Goal: Task Accomplishment & Management: Manage account settings

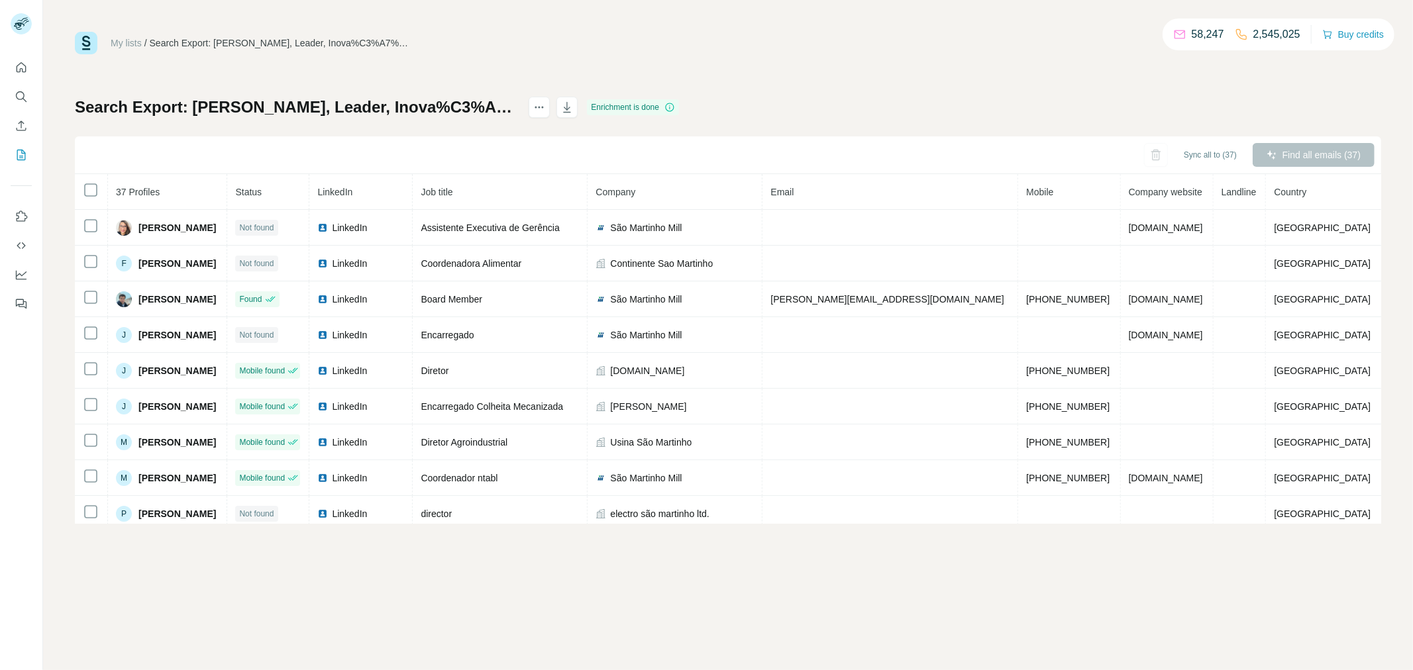
click at [23, 71] on icon "Quick start" at bounding box center [22, 67] width 10 height 10
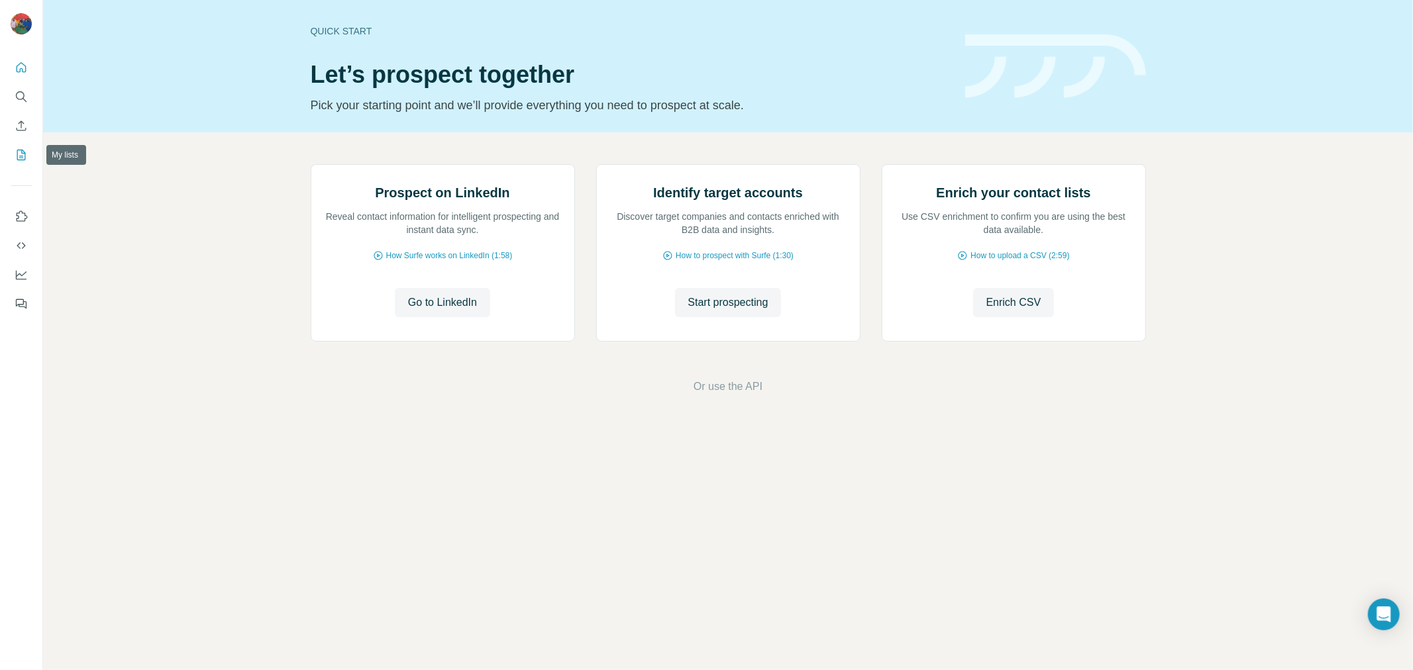
click at [23, 154] on icon "My lists" at bounding box center [21, 154] width 13 height 13
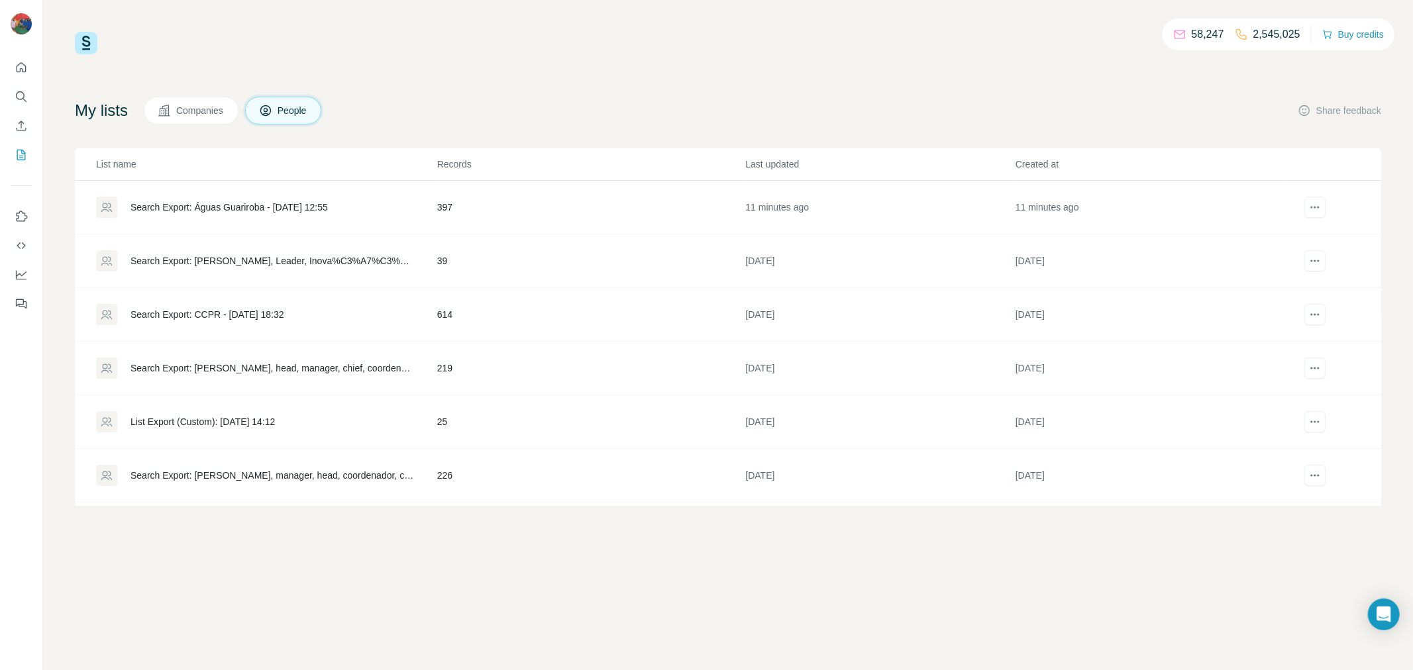
click at [297, 203] on div "Search Export: Águas Guariroba - [DATE] 12:55" at bounding box center [228, 207] width 197 height 13
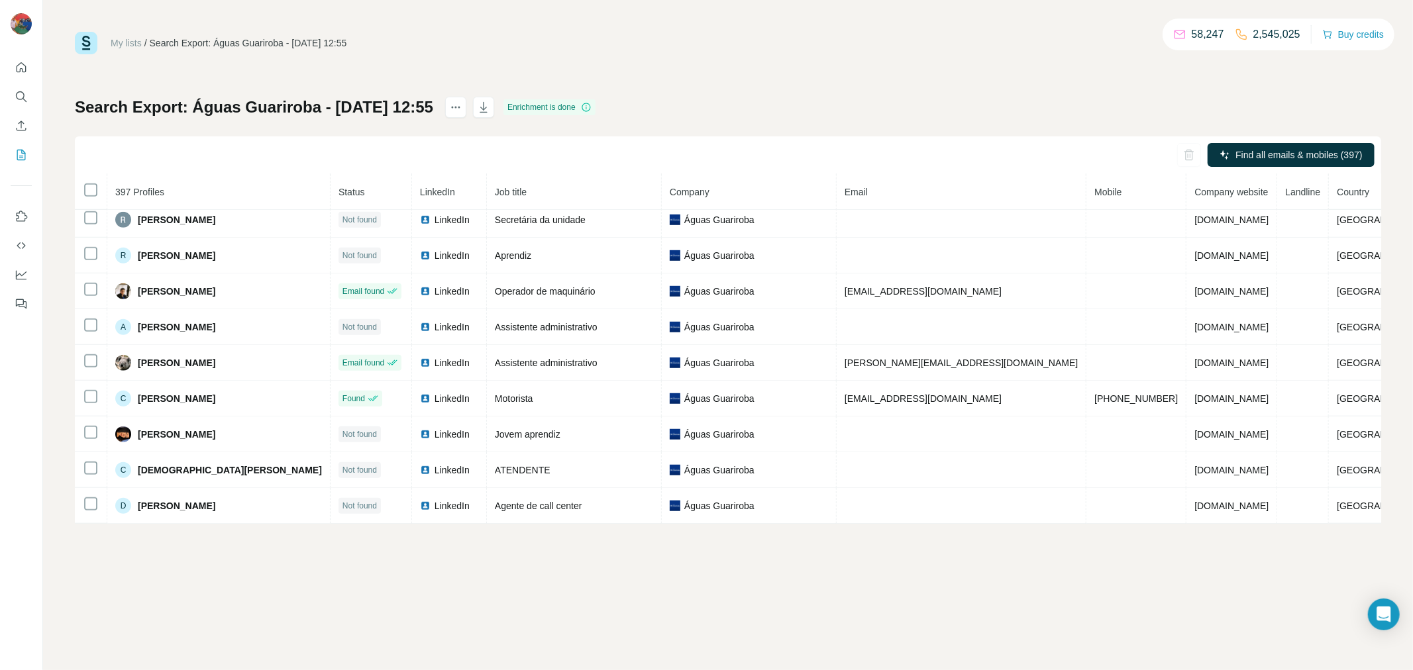
scroll to position [795, 0]
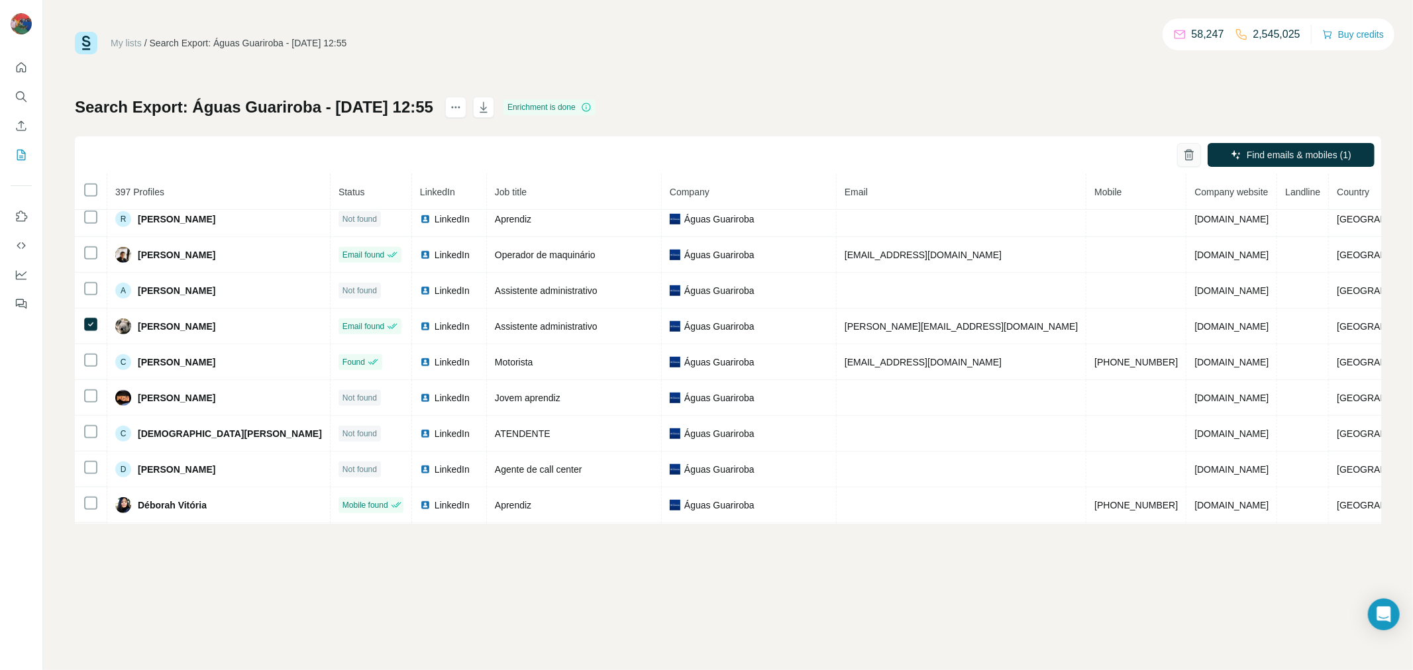
click at [1186, 158] on icon "button" at bounding box center [1188, 155] width 7 height 9
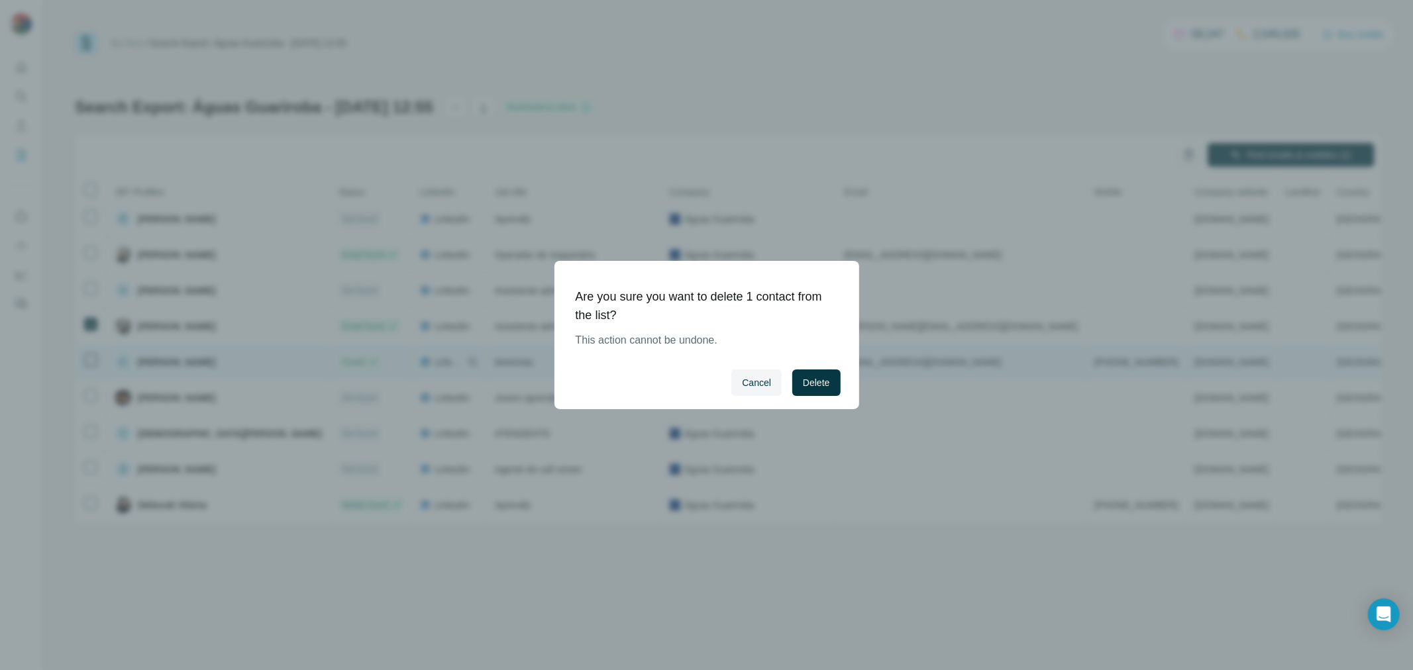
click at [826, 383] on span "Delete" at bounding box center [816, 382] width 26 height 13
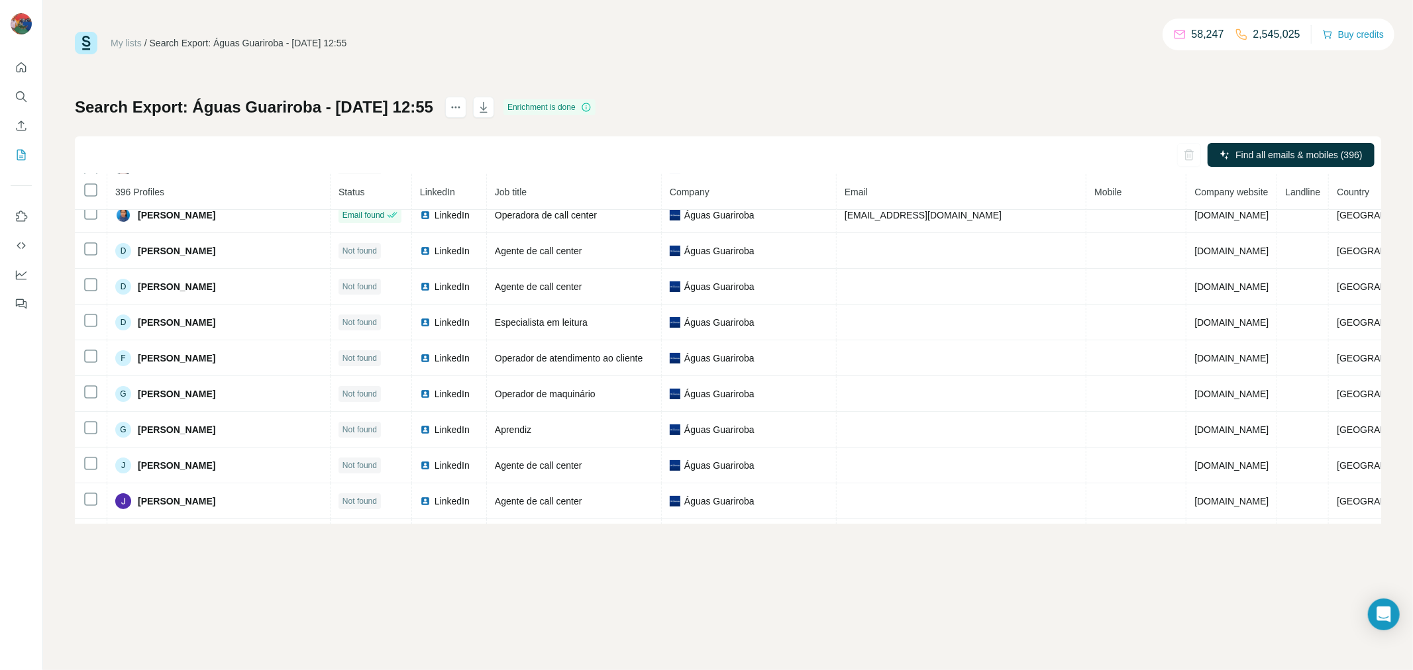
scroll to position [0, 0]
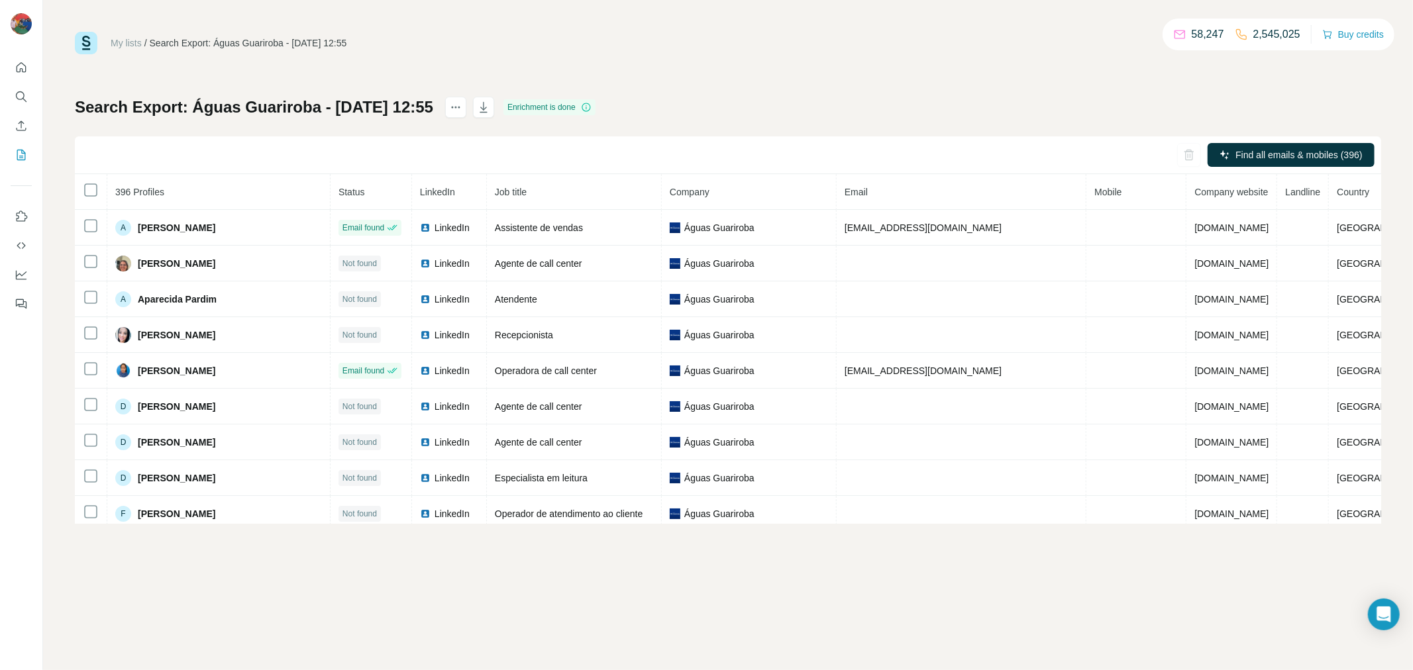
click at [1094, 188] on span "Mobile" at bounding box center [1107, 192] width 27 height 11
click at [509, 187] on span "Job title" at bounding box center [511, 192] width 32 height 11
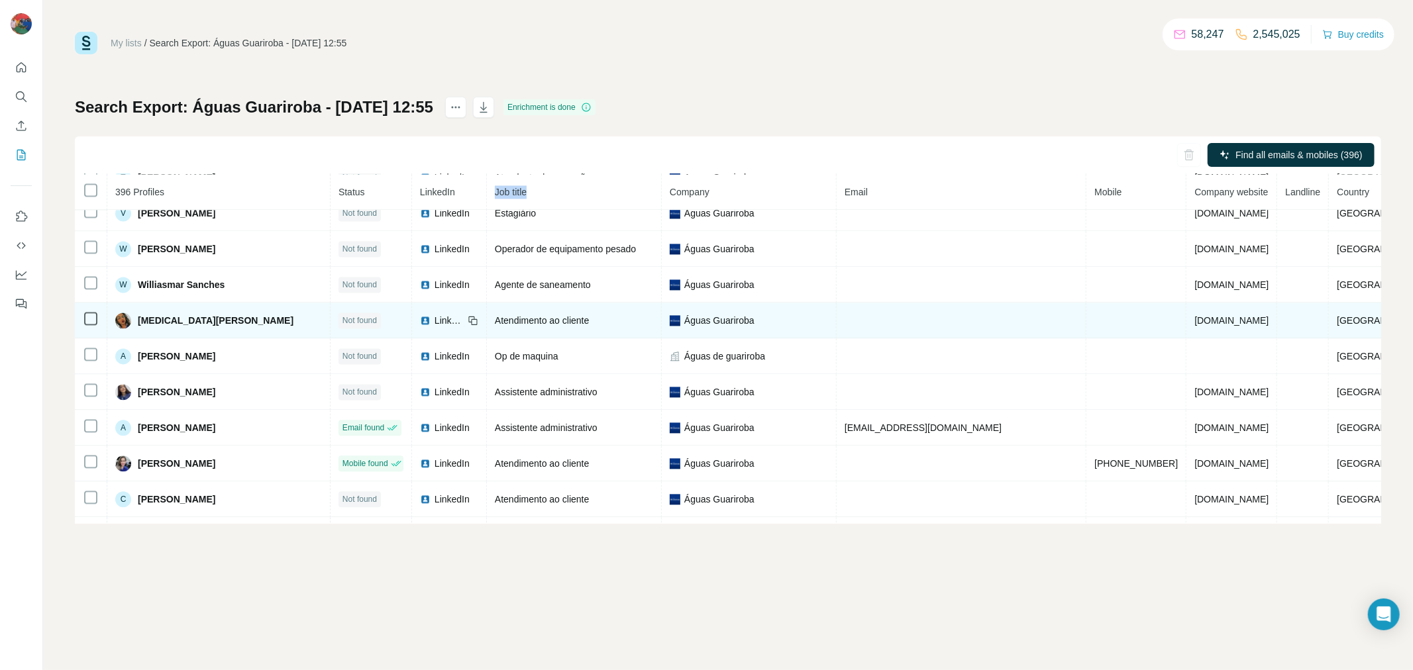
scroll to position [2641, 0]
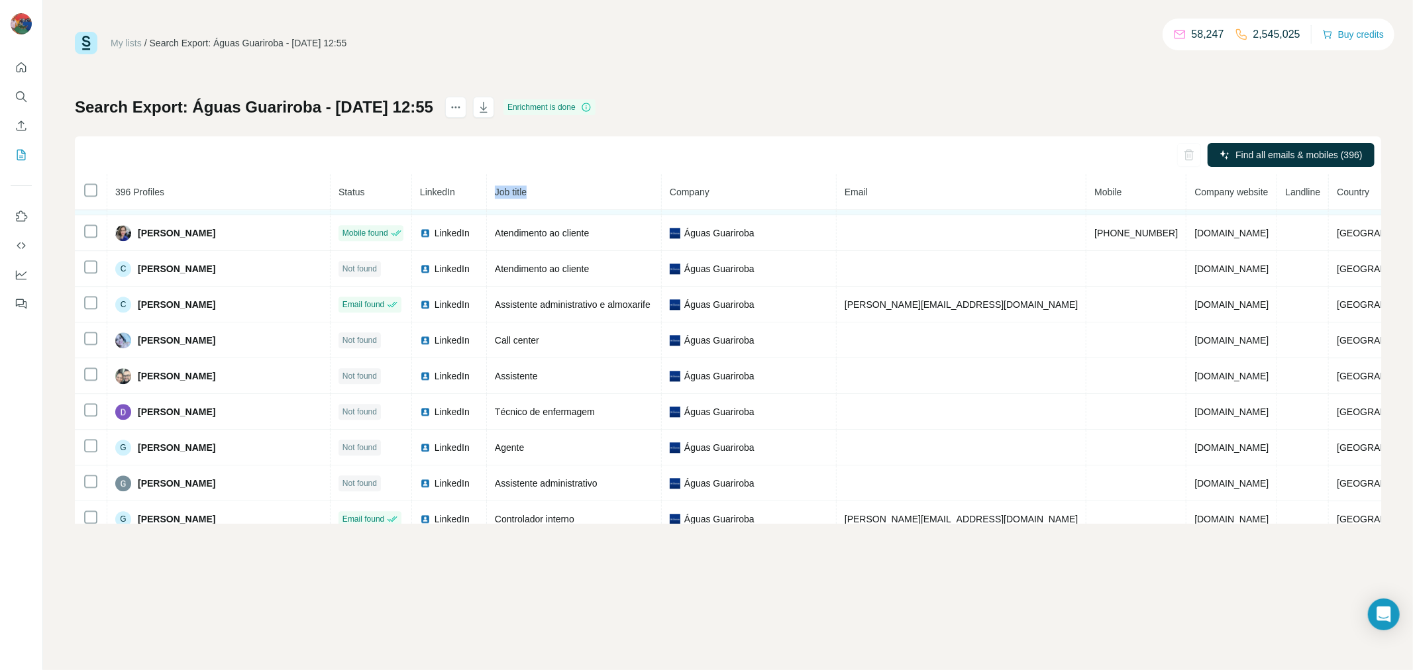
drag, startPoint x: 1034, startPoint y: 279, endPoint x: 846, endPoint y: 283, distance: 187.5
click at [846, 215] on td "[EMAIL_ADDRESS][DOMAIN_NAME]" at bounding box center [961, 197] width 250 height 36
copy span "[EMAIL_ADDRESS][DOMAIN_NAME]"
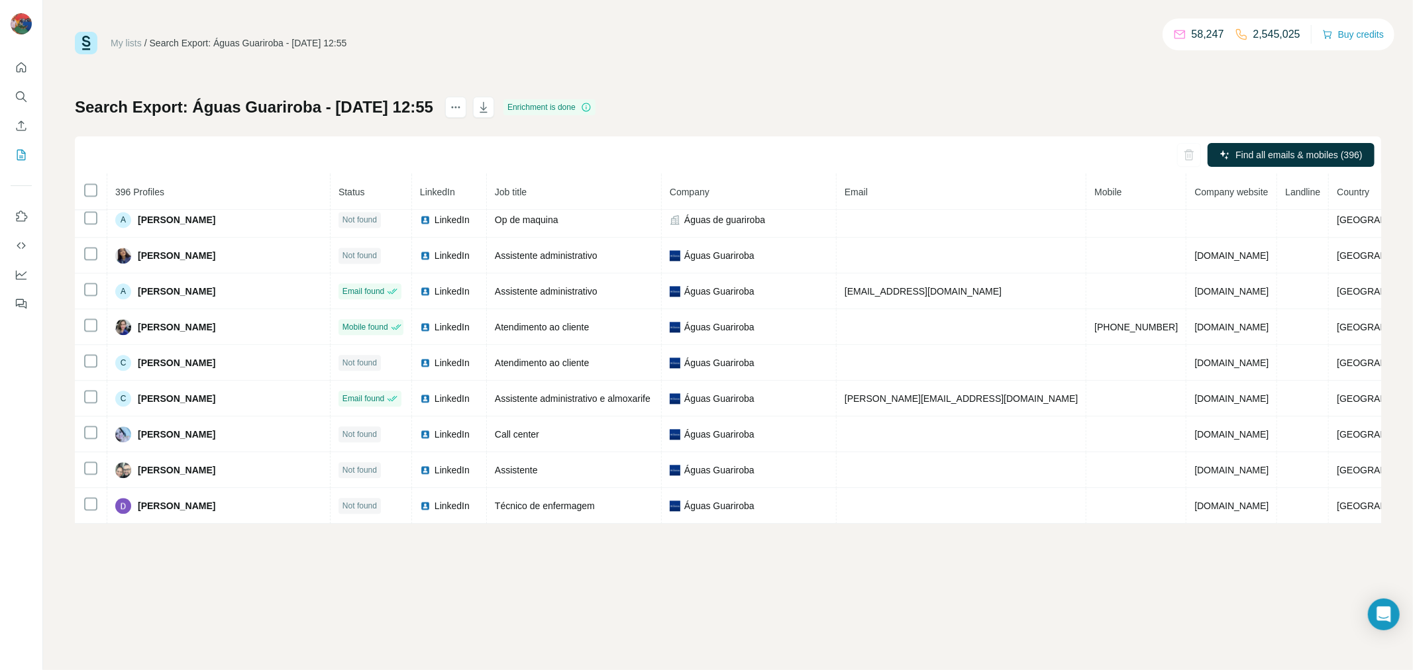
scroll to position [2595, 0]
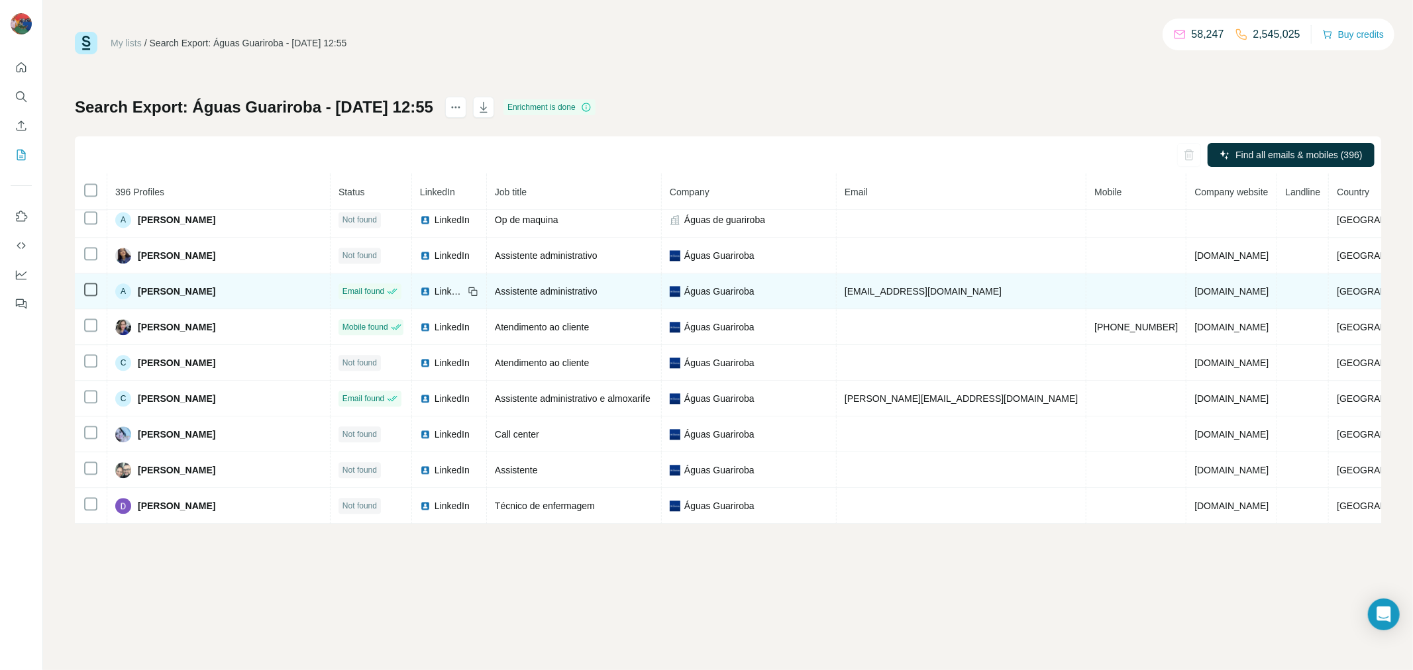
drag, startPoint x: 1040, startPoint y: 324, endPoint x: 847, endPoint y: 331, distance: 193.5
click at [847, 309] on td "[EMAIL_ADDRESS][DOMAIN_NAME]" at bounding box center [961, 291] width 250 height 36
copy span "[EMAIL_ADDRESS][DOMAIN_NAME]"
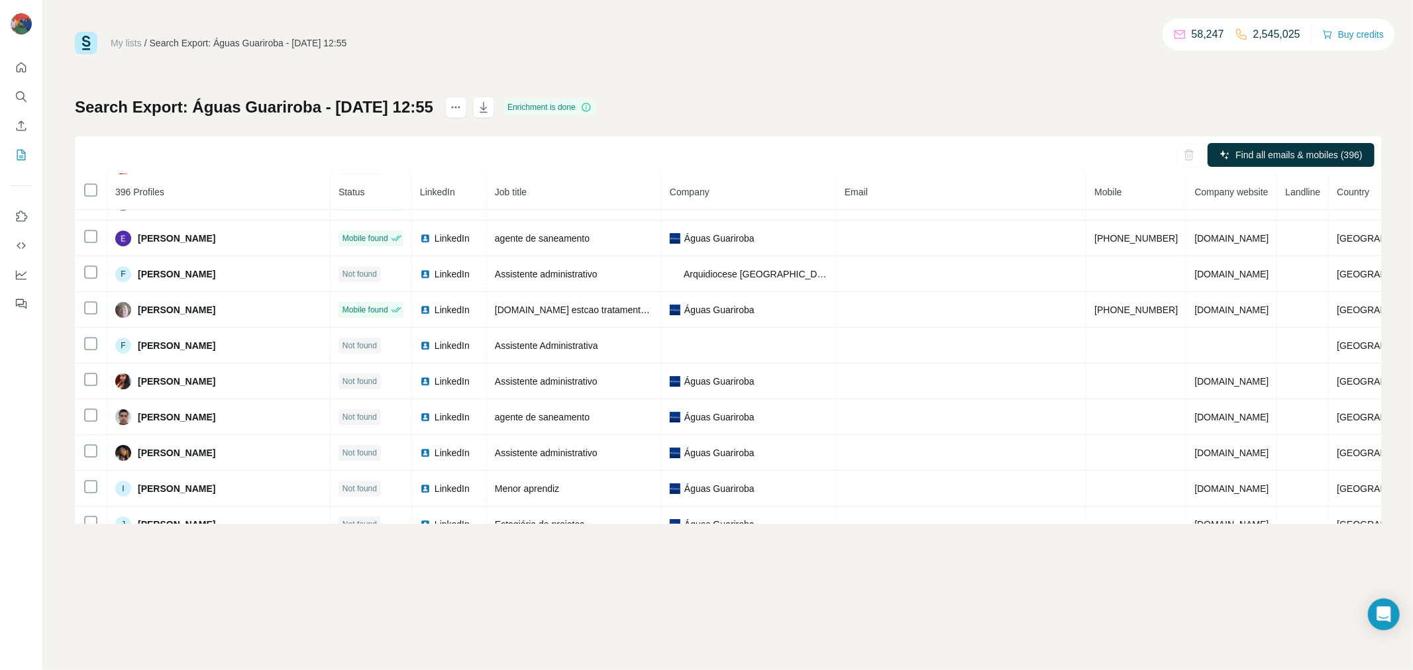
scroll to position [3617, 0]
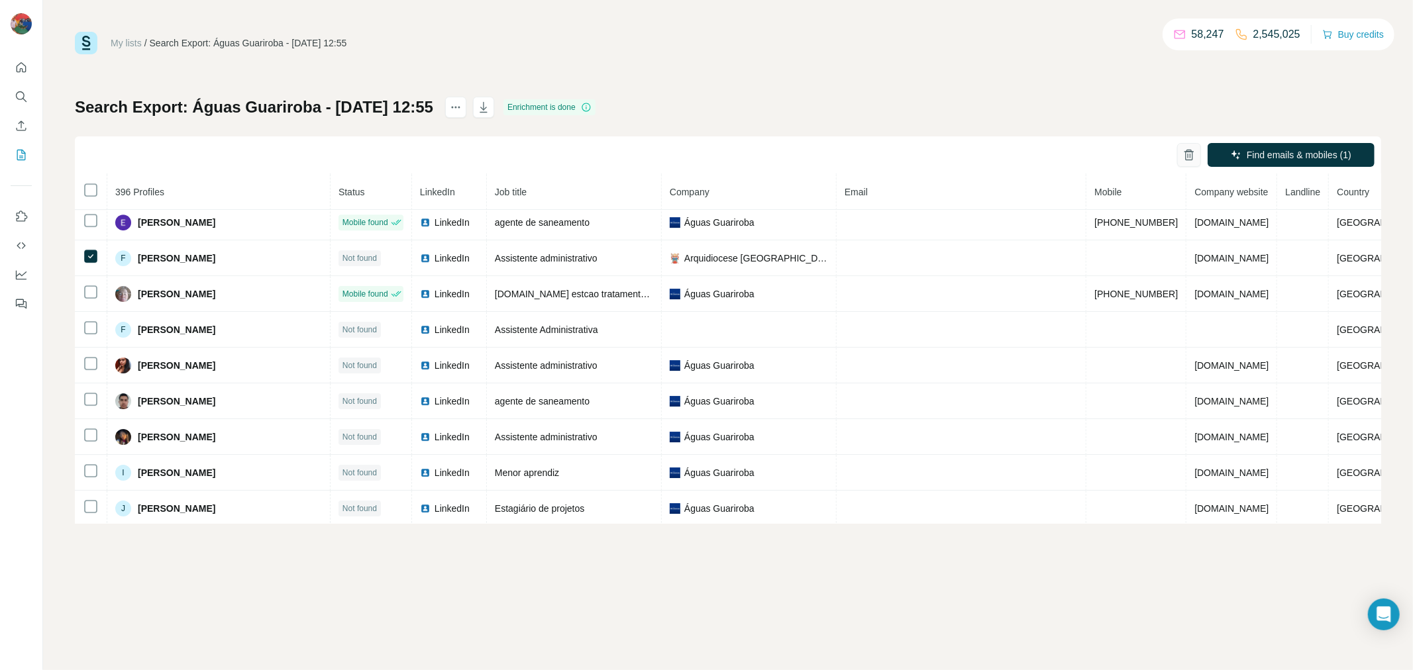
click at [1191, 148] on icon "button" at bounding box center [1188, 154] width 13 height 13
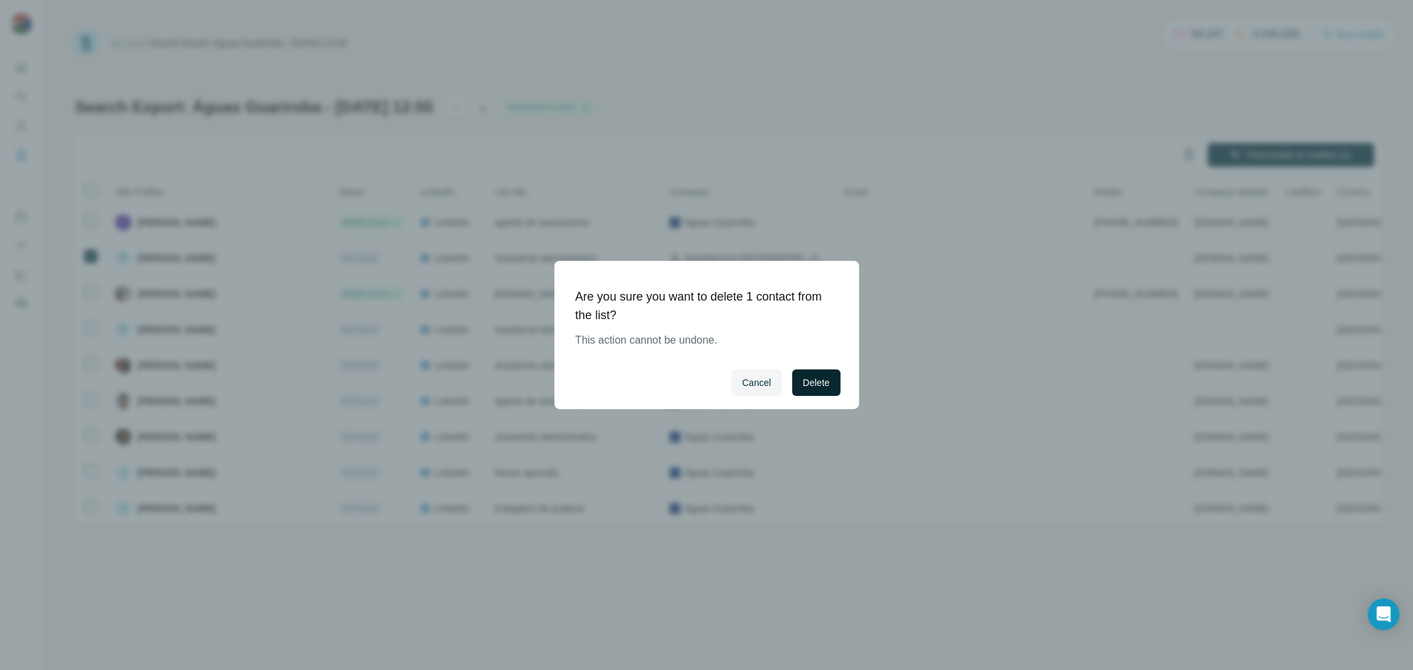
click at [805, 383] on span "Delete" at bounding box center [816, 382] width 26 height 13
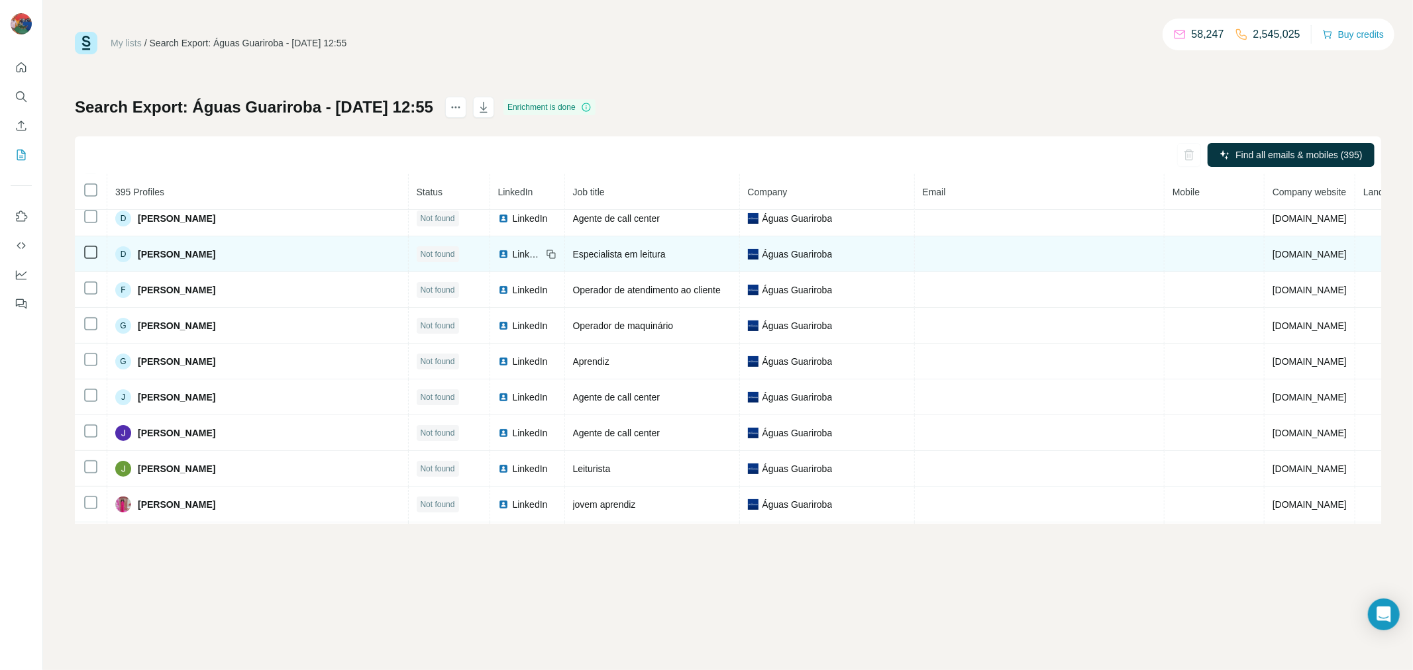
scroll to position [0, 0]
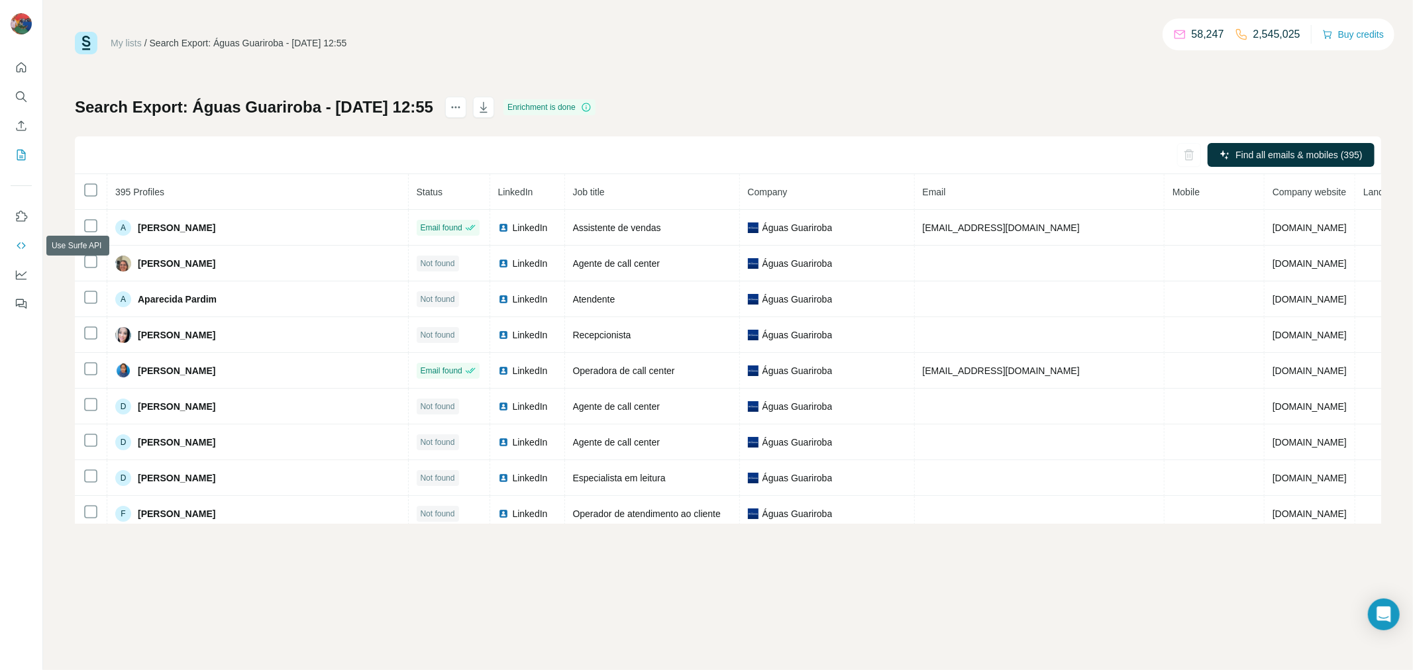
click at [27, 246] on icon "Use Surfe API" at bounding box center [21, 245] width 13 height 13
